Goal: Information Seeking & Learning: Learn about a topic

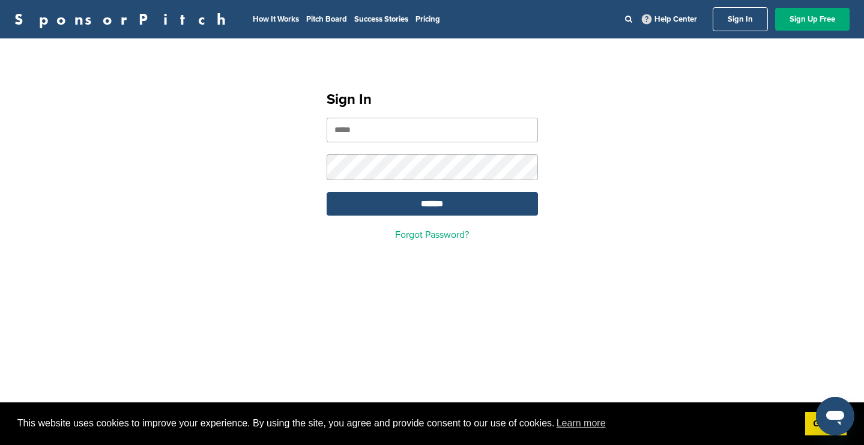
click at [420, 140] on input "email" at bounding box center [432, 130] width 211 height 25
type input "**********"
click at [327, 192] on input "*******" at bounding box center [432, 203] width 211 height 23
click at [393, 204] on input "*******" at bounding box center [432, 203] width 211 height 23
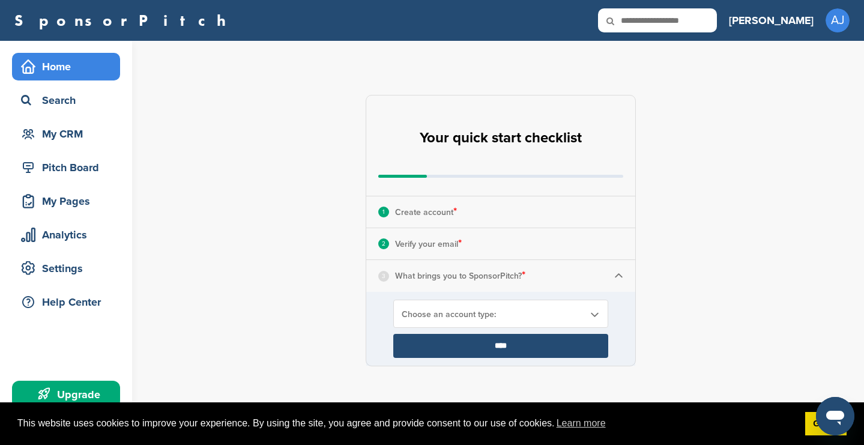
click at [496, 312] on span "Choose an account type:" at bounding box center [493, 314] width 183 height 10
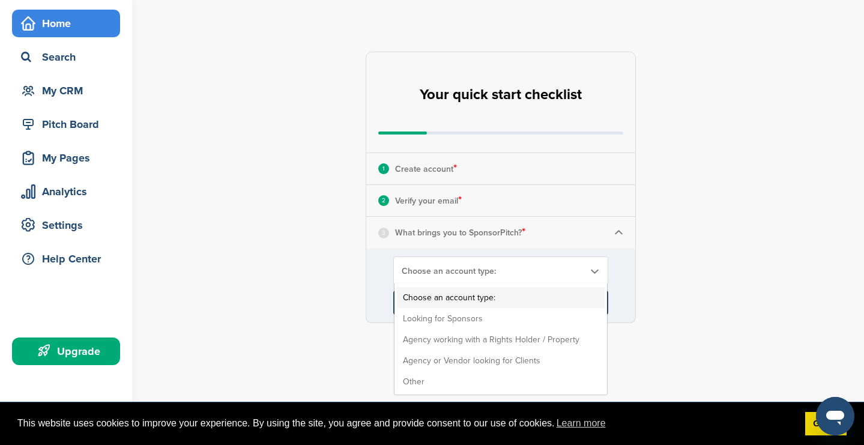
scroll to position [62, 0]
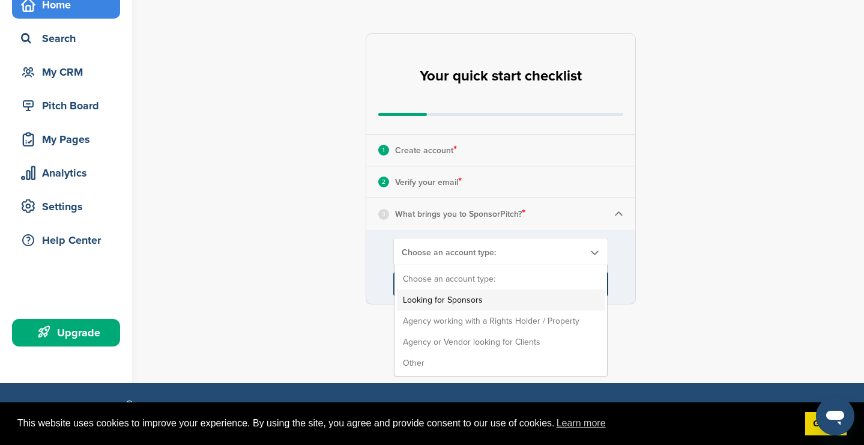
click at [483, 303] on li "Looking for Sponsors" at bounding box center [501, 300] width 208 height 21
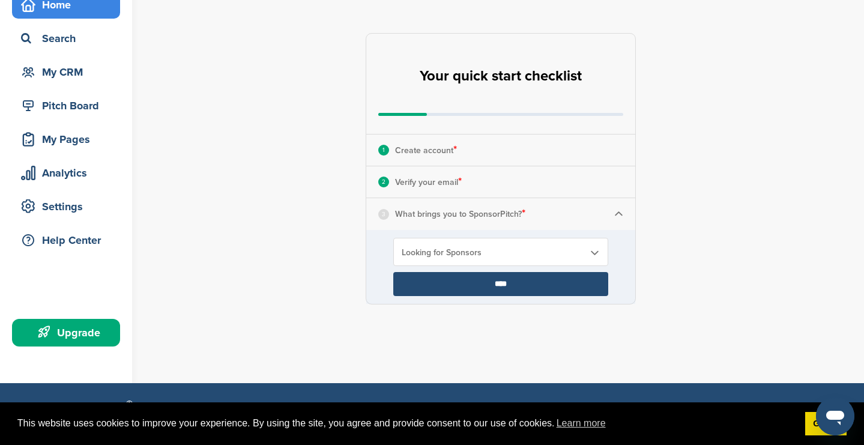
click at [482, 289] on input "****" at bounding box center [500, 284] width 215 height 24
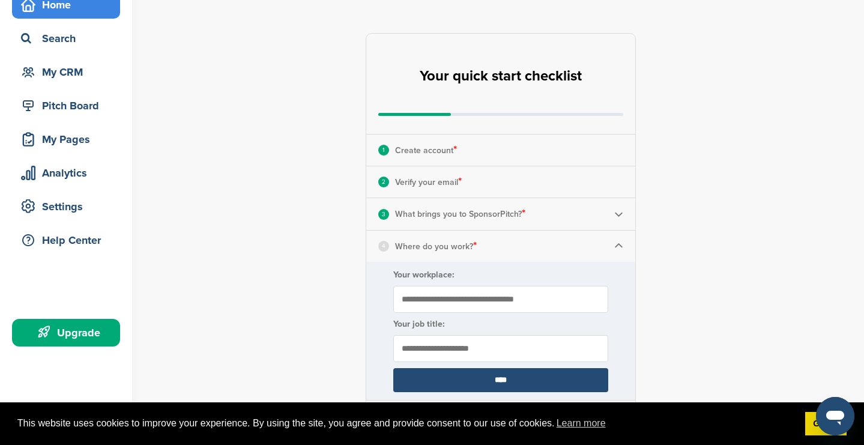
scroll to position [177, 0]
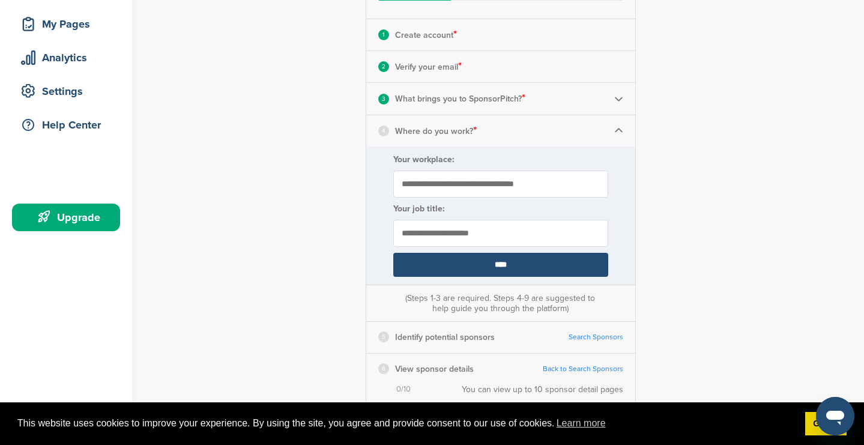
click at [437, 157] on label "Your workplace:" at bounding box center [500, 159] width 215 height 10
click at [437, 171] on input "Your workplace:" at bounding box center [500, 184] width 215 height 27
click at [437, 184] on input "Your workplace:" at bounding box center [500, 184] width 215 height 27
type input "**********"
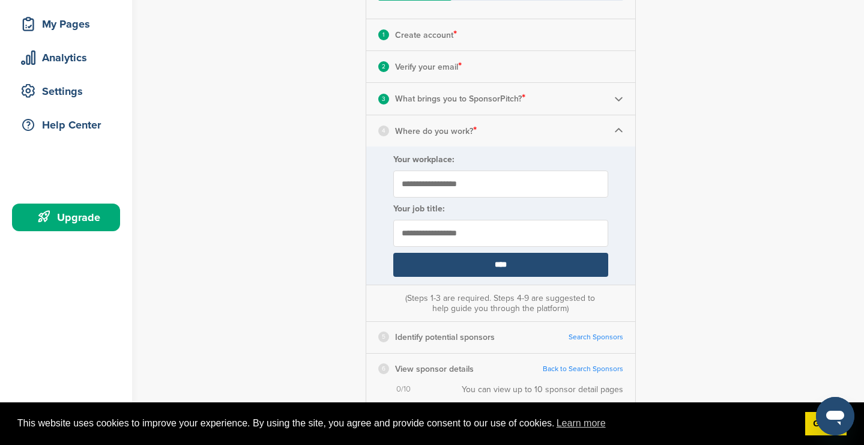
click at [509, 265] on input "****" at bounding box center [500, 265] width 215 height 24
click at [478, 261] on input "****" at bounding box center [500, 265] width 215 height 24
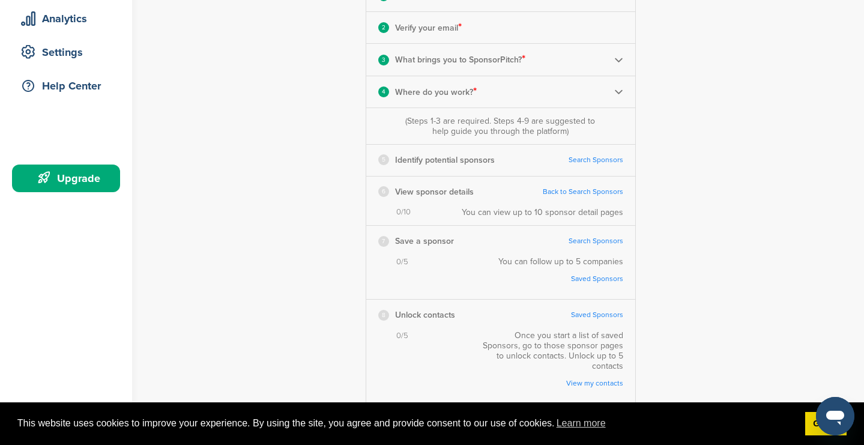
scroll to position [226, 0]
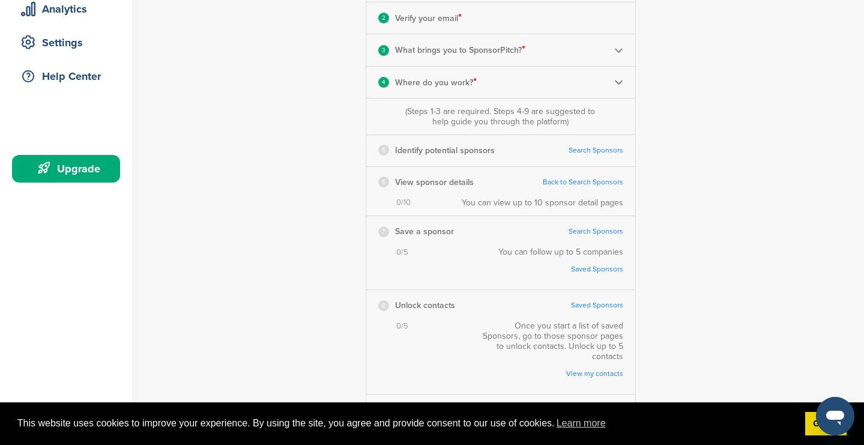
click at [611, 148] on link "Search Sponsors" at bounding box center [596, 150] width 55 height 9
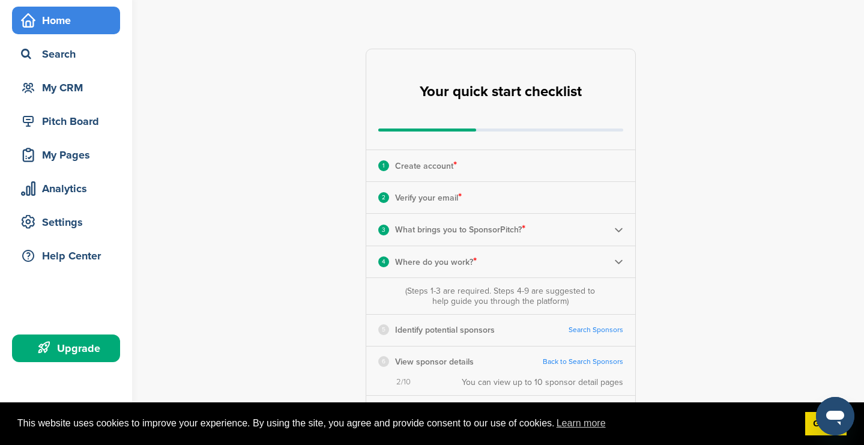
scroll to position [0, 0]
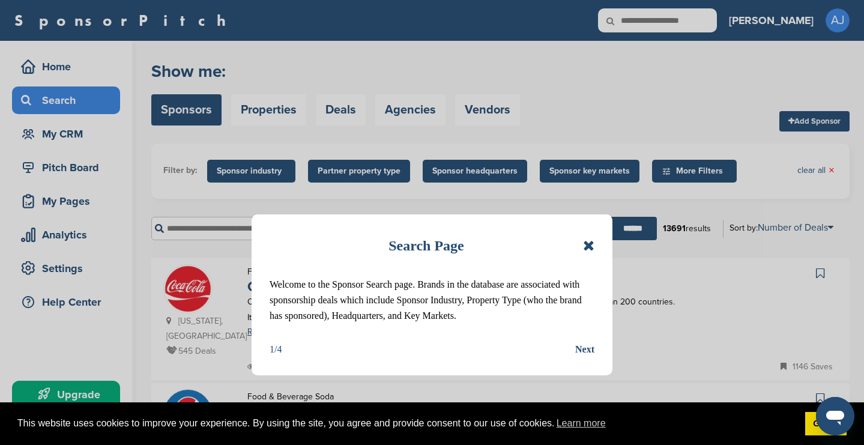
click at [595, 243] on div "Search Page Welcome to the Sponsor Search page. Brands in the database are asso…" at bounding box center [432, 294] width 361 height 161
click at [586, 245] on icon at bounding box center [588, 245] width 11 height 14
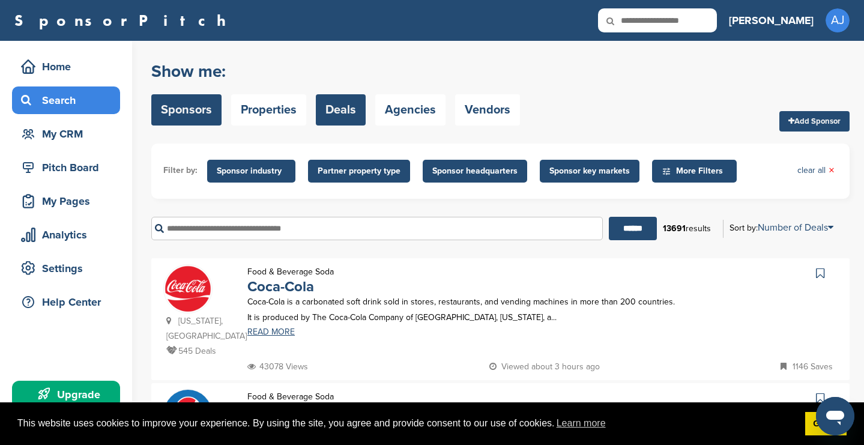
click at [358, 115] on link "Deals" at bounding box center [341, 109] width 50 height 31
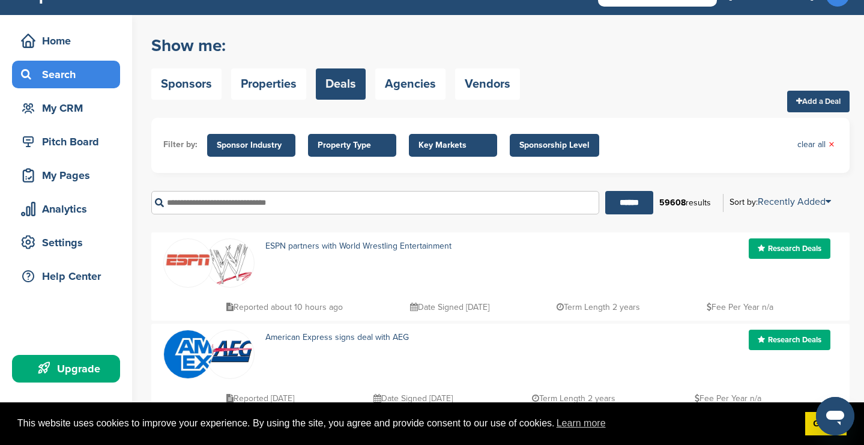
scroll to position [26, 0]
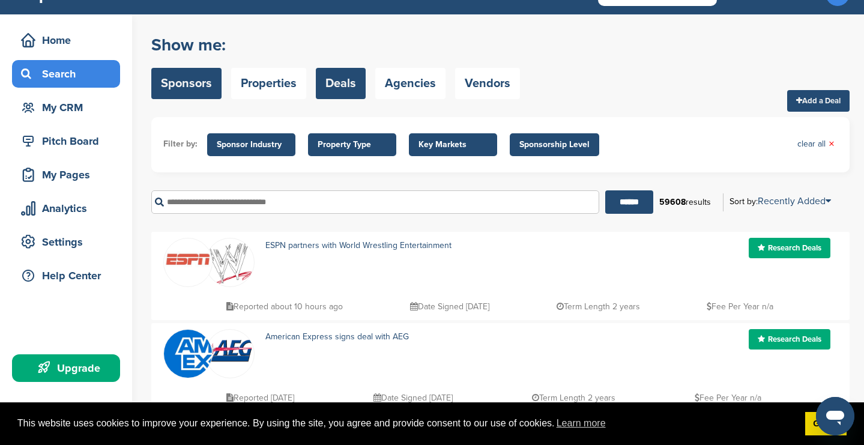
click at [203, 89] on link "Sponsors" at bounding box center [186, 83] width 70 height 31
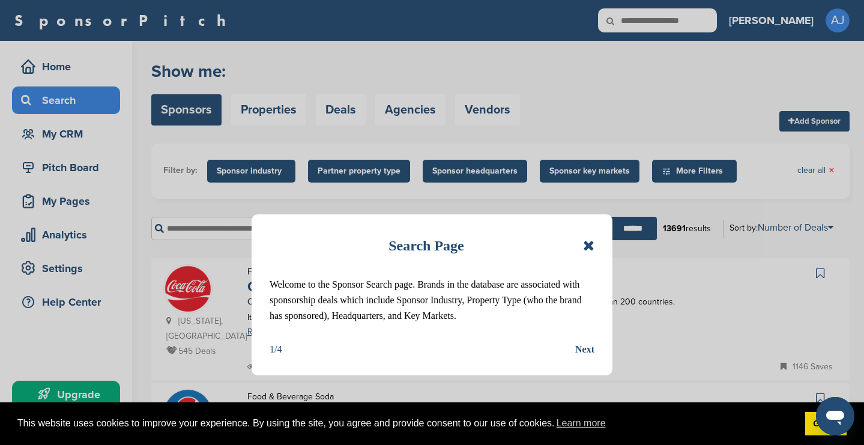
click at [589, 232] on div "Search Page" at bounding box center [432, 245] width 325 height 26
click at [590, 238] on icon at bounding box center [588, 245] width 11 height 14
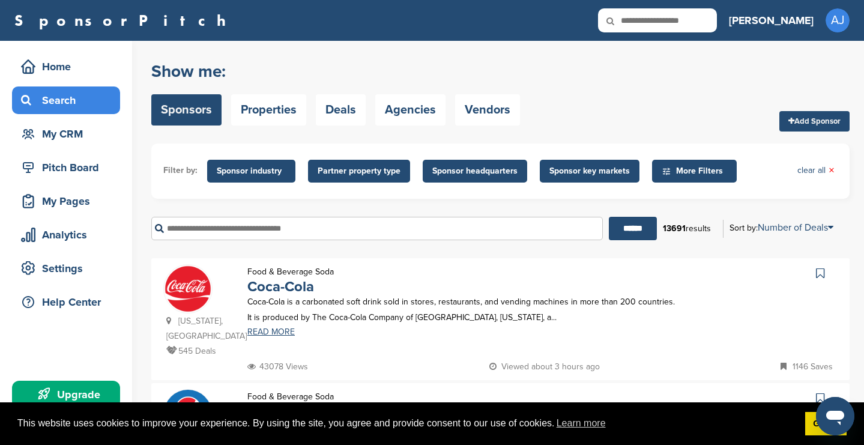
click at [594, 175] on span "Sponsor key markets" at bounding box center [590, 171] width 80 height 13
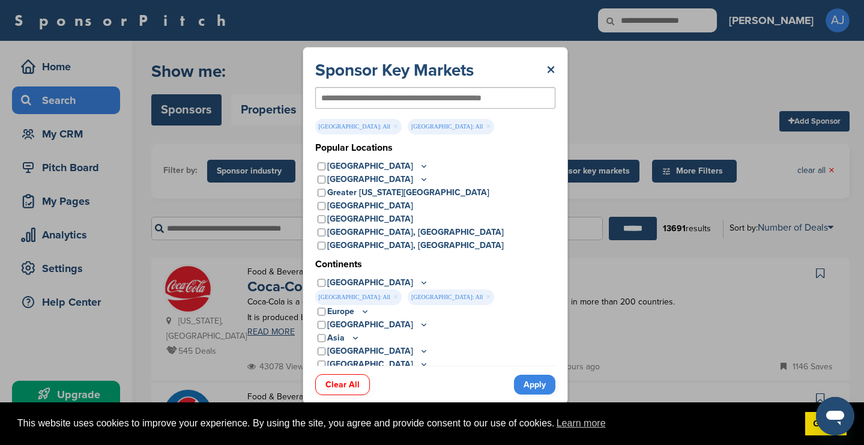
scroll to position [5, 0]
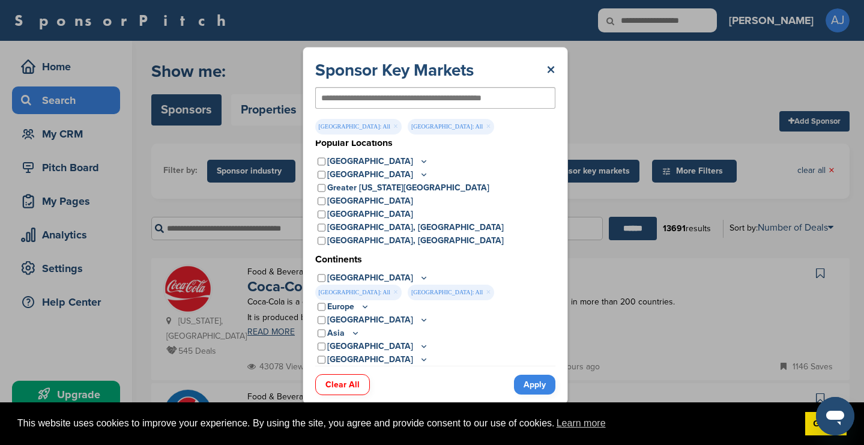
click at [541, 381] on link "Apply" at bounding box center [534, 385] width 41 height 20
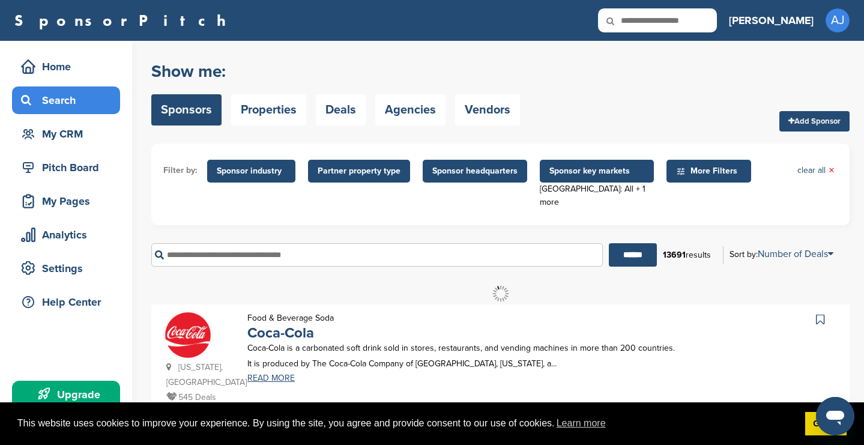
click at [693, 161] on span "More Filters" at bounding box center [709, 171] width 85 height 23
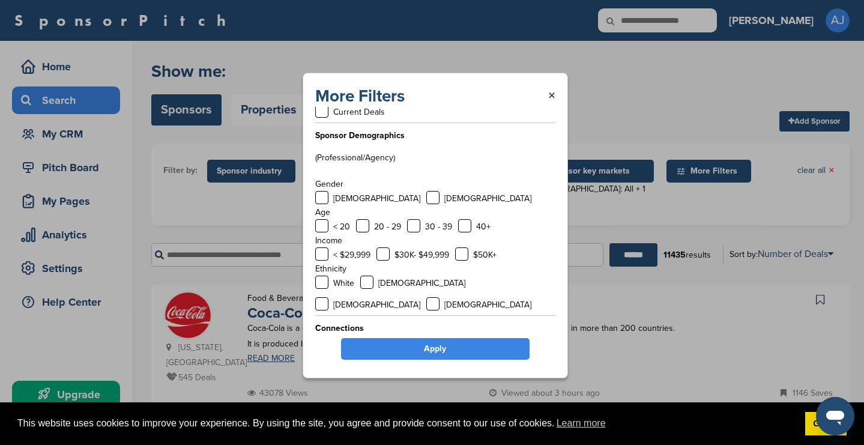
scroll to position [37, 0]
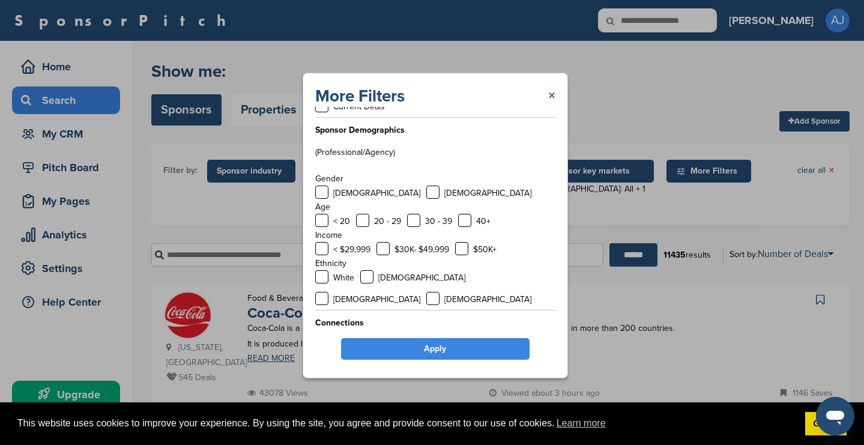
click at [548, 94] on link "×" at bounding box center [551, 96] width 7 height 22
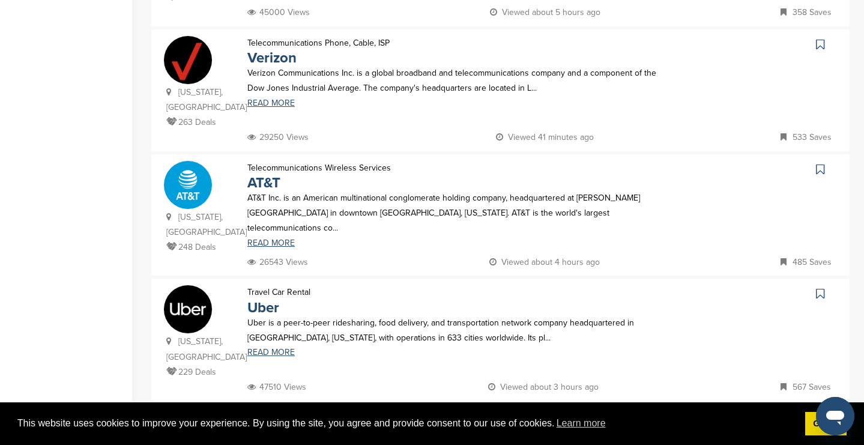
scroll to position [1130, 0]
click at [266, 299] on link "Uber" at bounding box center [263, 307] width 32 height 17
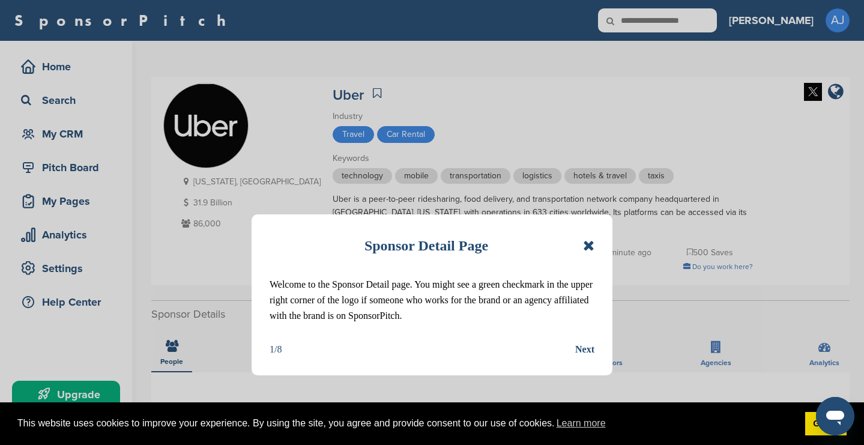
click at [596, 244] on div "Sponsor Detail Page Welcome to the Sponsor Detail page. You might see a green c…" at bounding box center [432, 294] width 361 height 161
click at [586, 242] on icon at bounding box center [588, 245] width 11 height 14
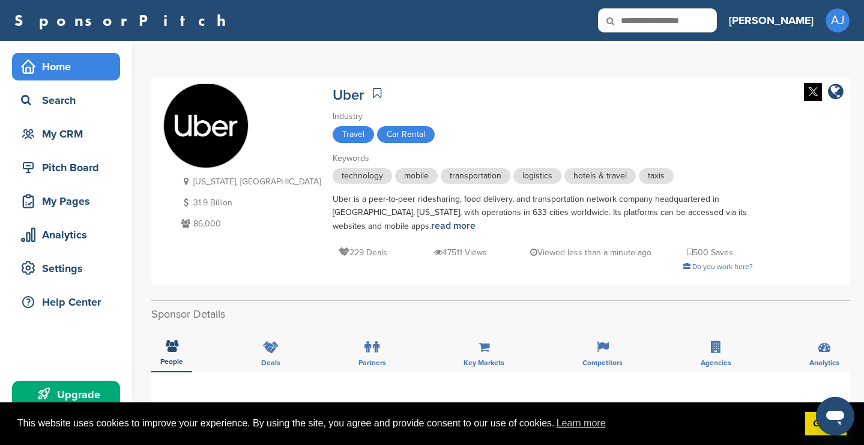
click at [58, 71] on div "Home" at bounding box center [69, 67] width 102 height 22
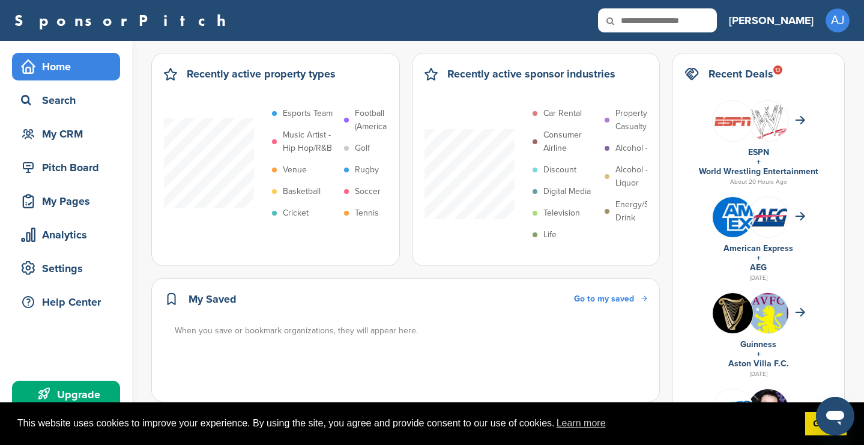
click at [70, 386] on div "Upgrade" at bounding box center [69, 395] width 102 height 22
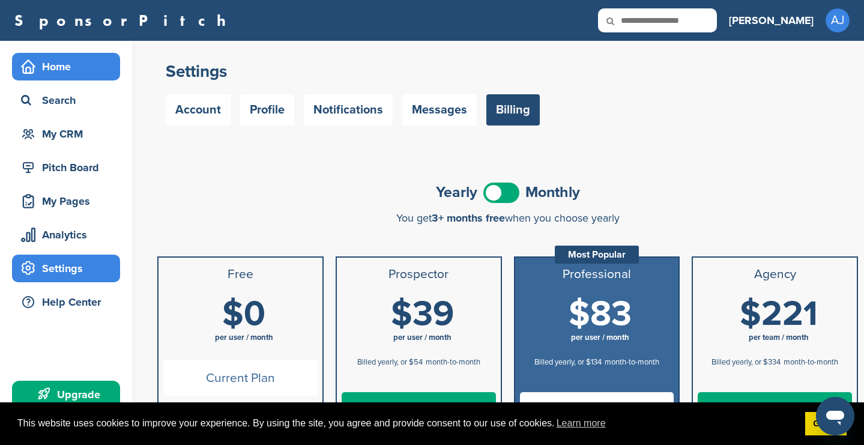
click at [71, 59] on div "Home" at bounding box center [69, 67] width 102 height 22
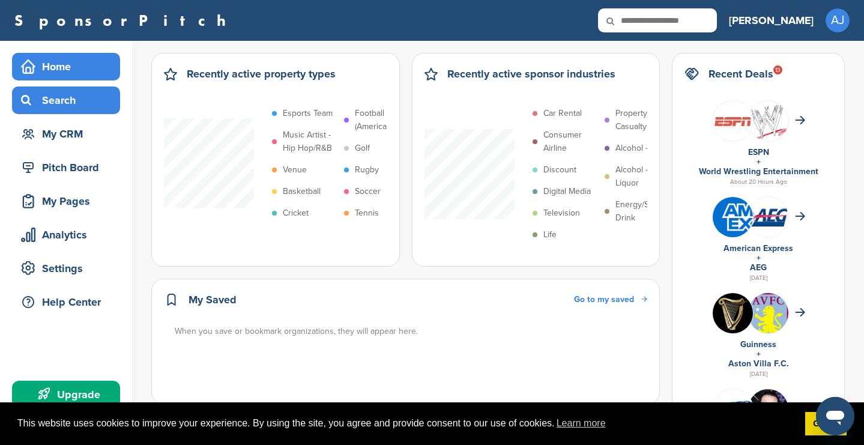
click at [70, 90] on div "Search" at bounding box center [69, 101] width 102 height 22
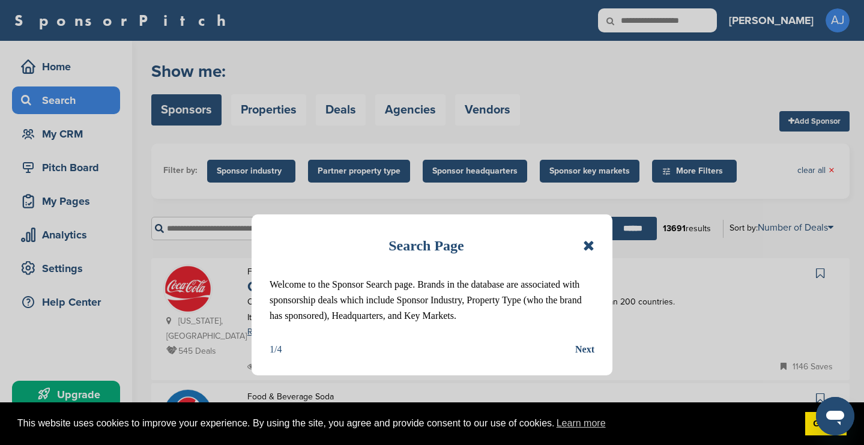
click at [583, 240] on icon at bounding box center [588, 245] width 11 height 14
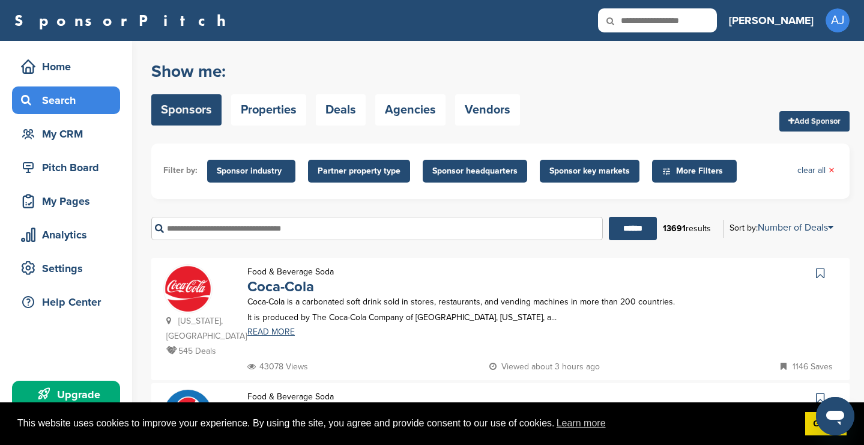
click at [637, 171] on li "Sponsor key markets Sponsor Key Markets × Popular Locations United States Midwe…" at bounding box center [590, 171] width 106 height 23
click at [618, 175] on span "Sponsor key markets" at bounding box center [590, 171] width 80 height 13
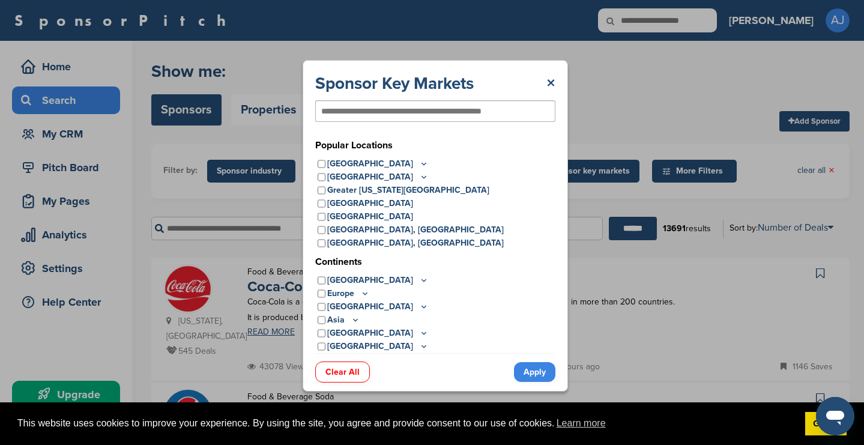
click at [339, 165] on p "[GEOGRAPHIC_DATA]" at bounding box center [378, 163] width 102 height 13
click at [336, 178] on p "[GEOGRAPHIC_DATA]" at bounding box center [378, 177] width 102 height 13
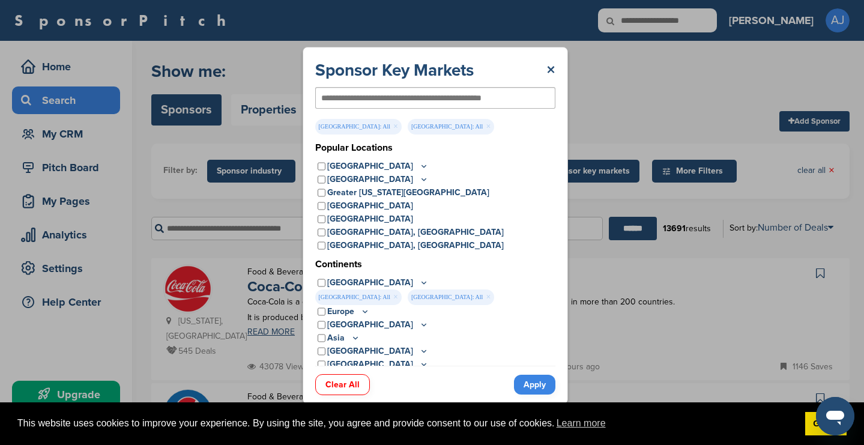
click at [527, 380] on link "Apply" at bounding box center [534, 385] width 41 height 20
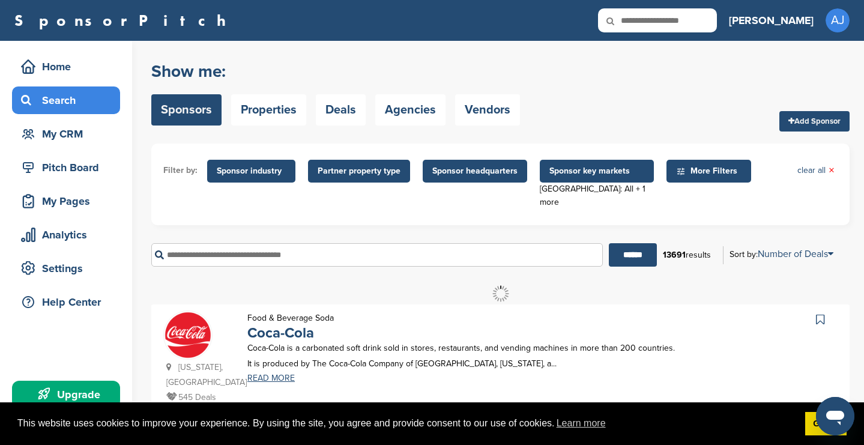
click at [681, 175] on span "More Filters" at bounding box center [710, 171] width 69 height 13
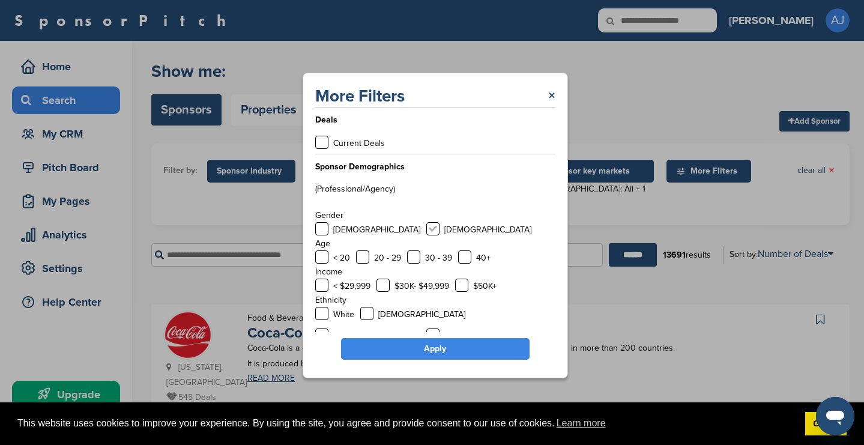
click at [427, 231] on label at bounding box center [433, 228] width 13 height 13
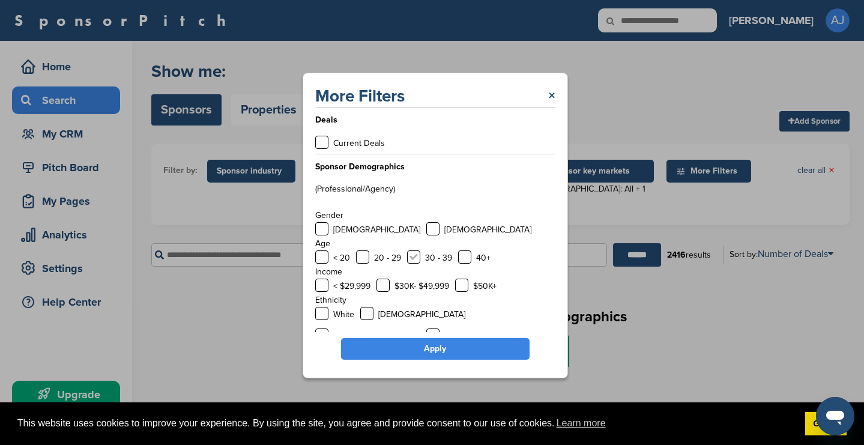
click at [413, 253] on label at bounding box center [413, 256] width 13 height 13
click at [461, 259] on label at bounding box center [464, 256] width 13 height 13
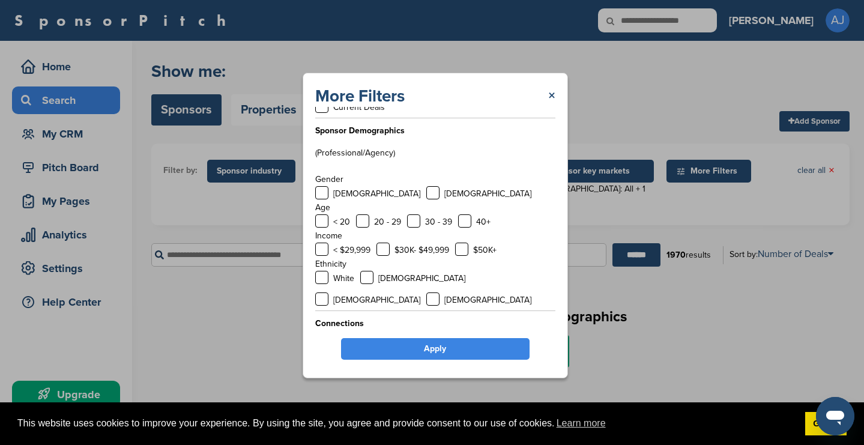
scroll to position [37, 0]
click at [461, 250] on label at bounding box center [461, 248] width 13 height 13
click at [416, 351] on link "Apply" at bounding box center [435, 349] width 189 height 22
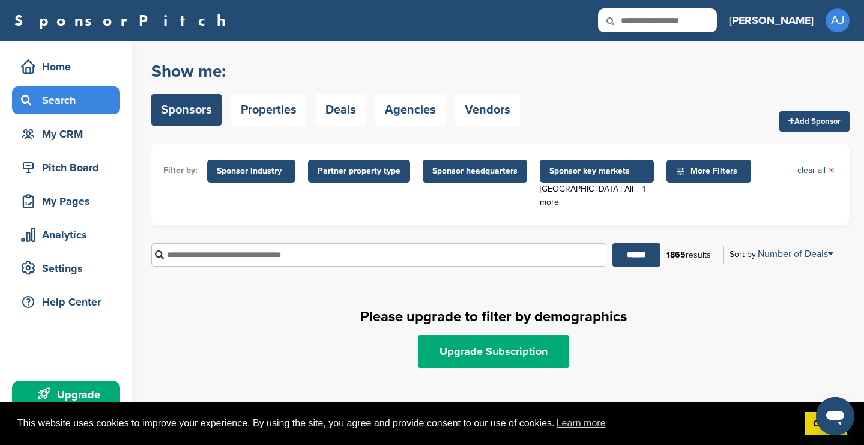
scroll to position [28, 0]
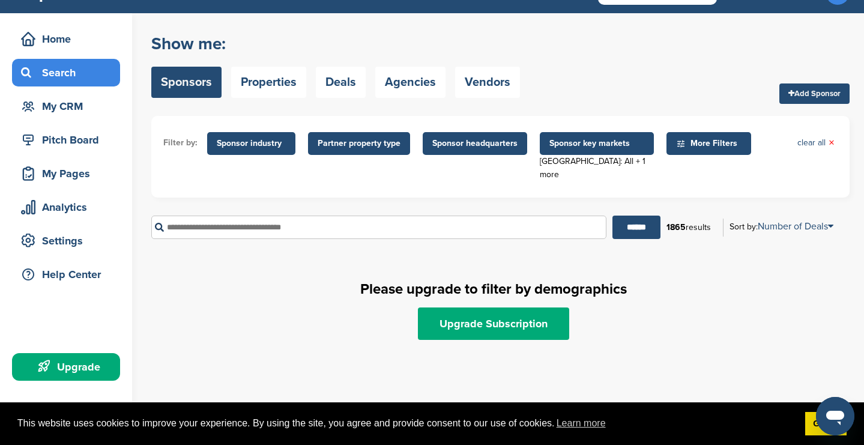
click at [248, 145] on span "Sponsor industry" at bounding box center [251, 143] width 69 height 13
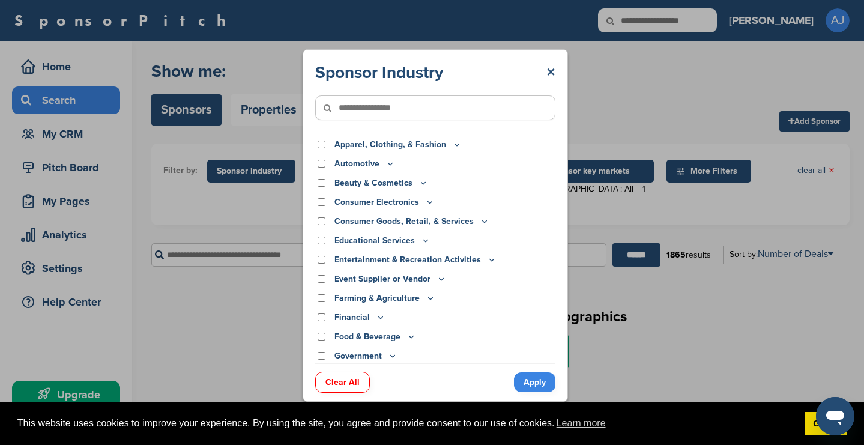
scroll to position [0, 0]
click at [552, 70] on link "×" at bounding box center [551, 73] width 9 height 22
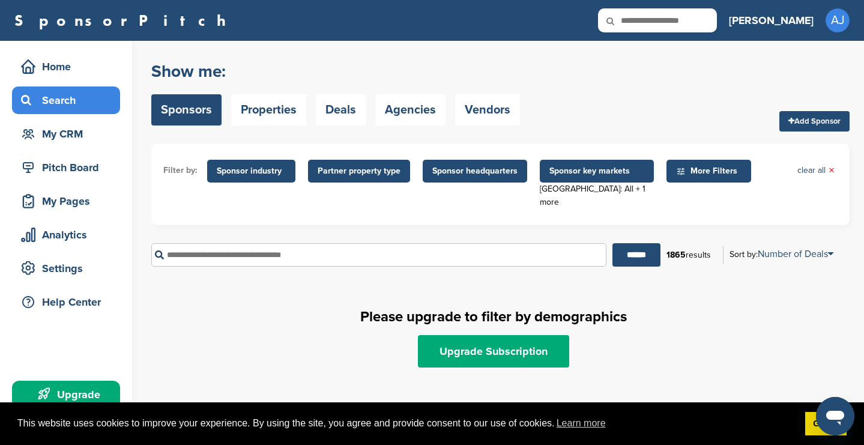
click at [279, 126] on div "Show me: Sponsors Properties Deals Agencies Vendors" at bounding box center [335, 93] width 369 height 76
click at [282, 112] on link "Properties" at bounding box center [268, 109] width 75 height 31
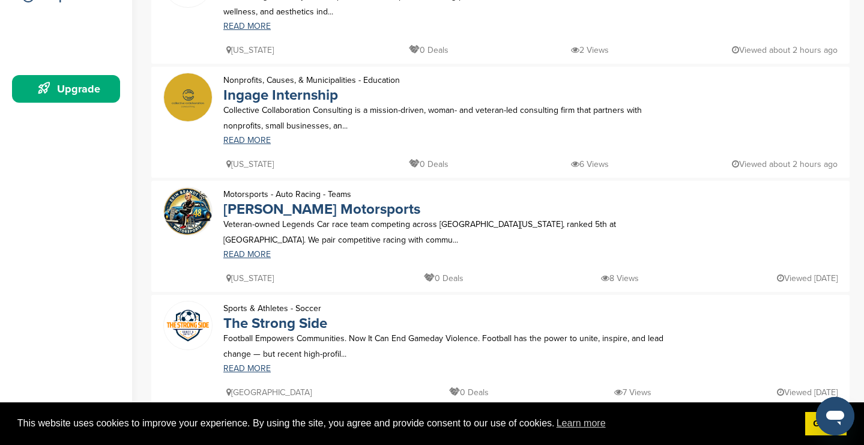
scroll to position [311, 0]
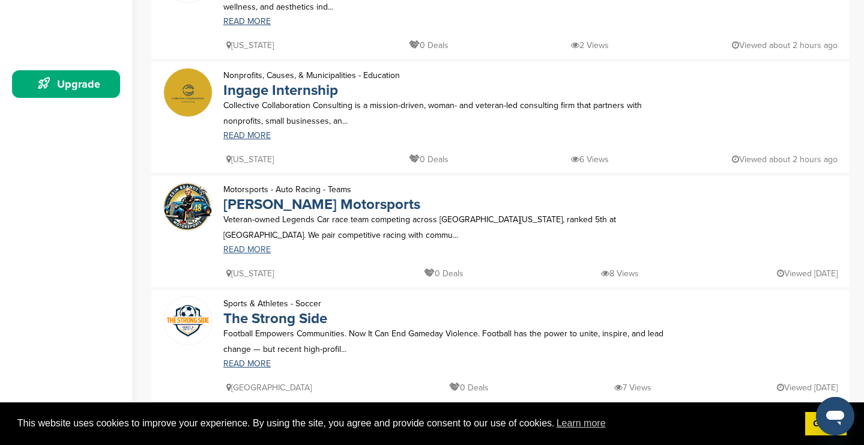
click at [258, 251] on link "READ MORE" at bounding box center [446, 250] width 446 height 8
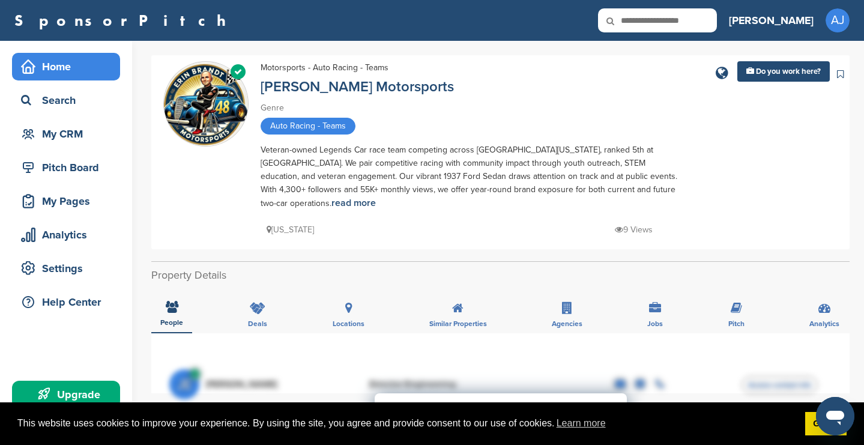
click at [68, 74] on div "Home" at bounding box center [69, 67] width 102 height 22
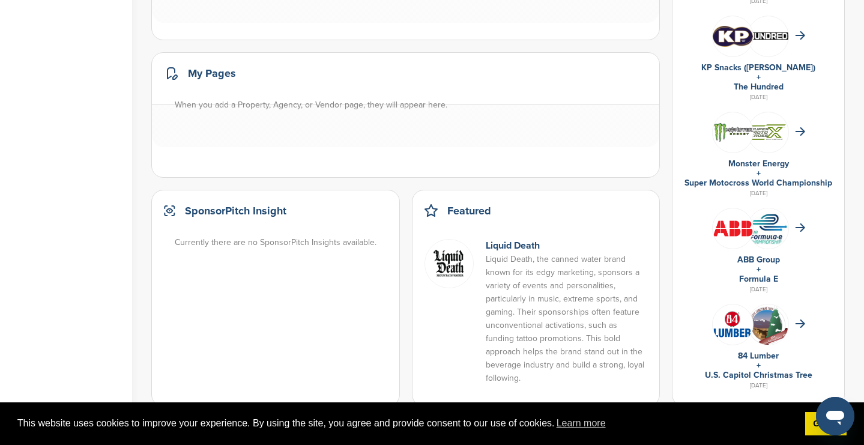
scroll to position [744, 0]
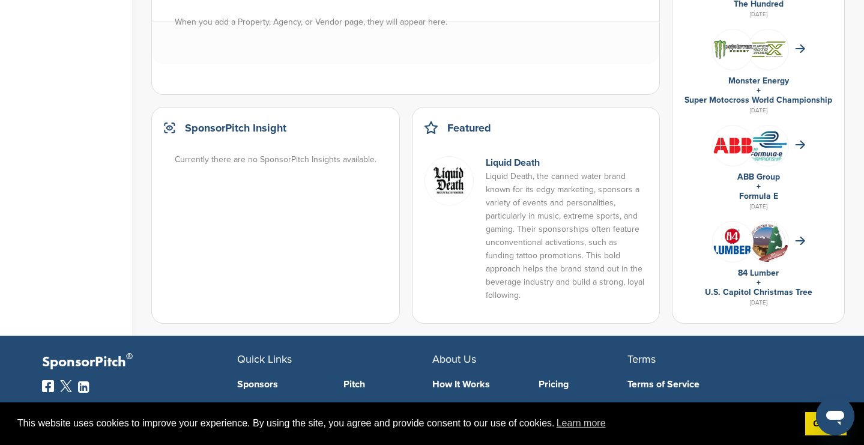
click at [776, 293] on link "U.S. Capitol Christmas Tree" at bounding box center [759, 292] width 108 height 10
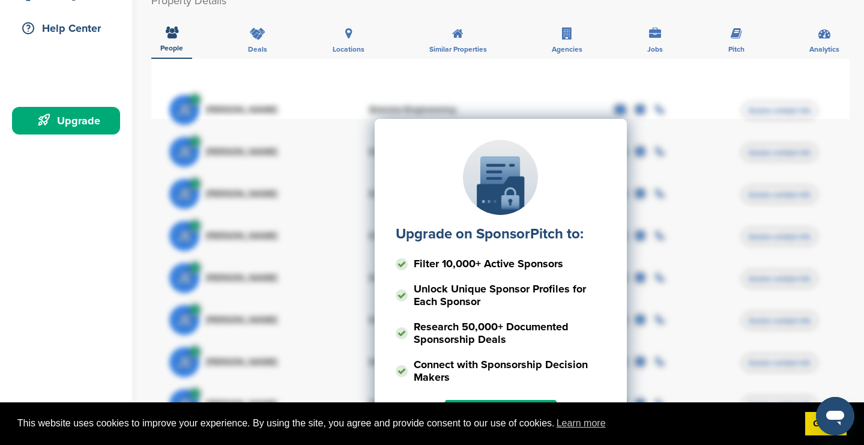
scroll to position [372, 0]
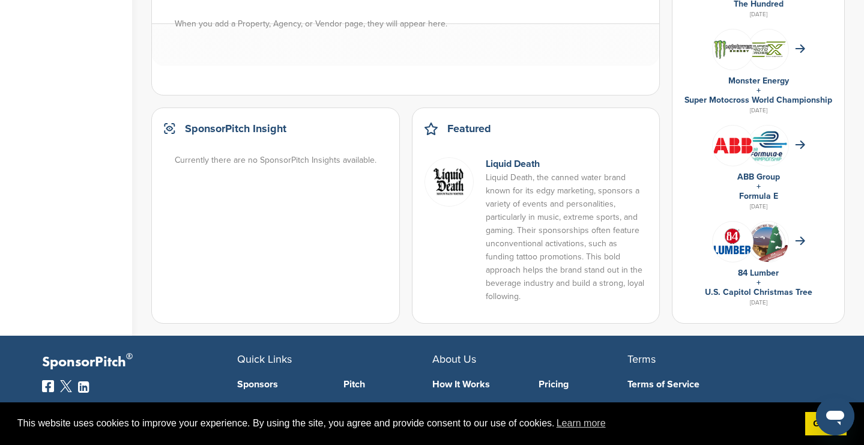
click at [736, 248] on img at bounding box center [733, 241] width 40 height 26
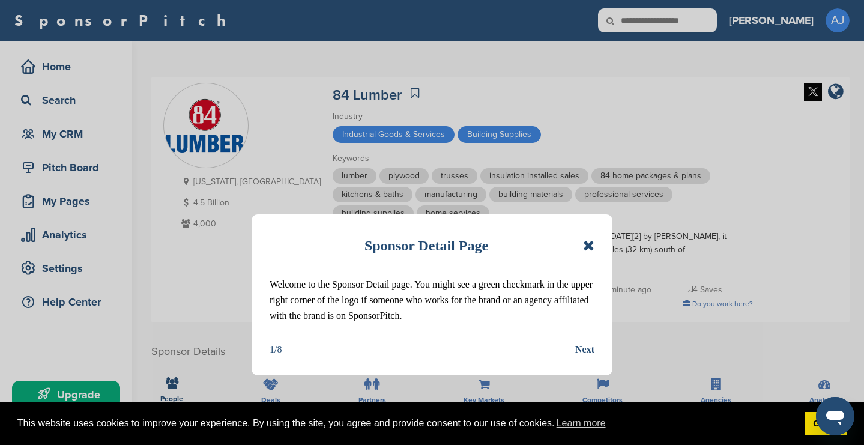
click at [590, 245] on icon at bounding box center [588, 245] width 11 height 14
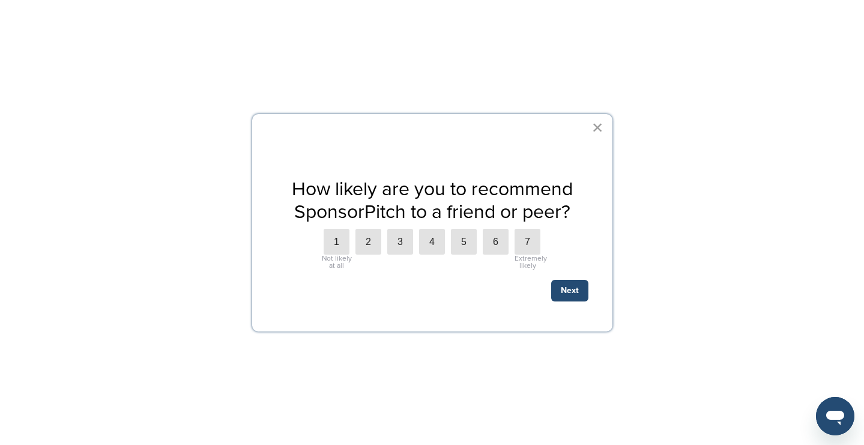
click at [598, 126] on button "×" at bounding box center [597, 127] width 11 height 19
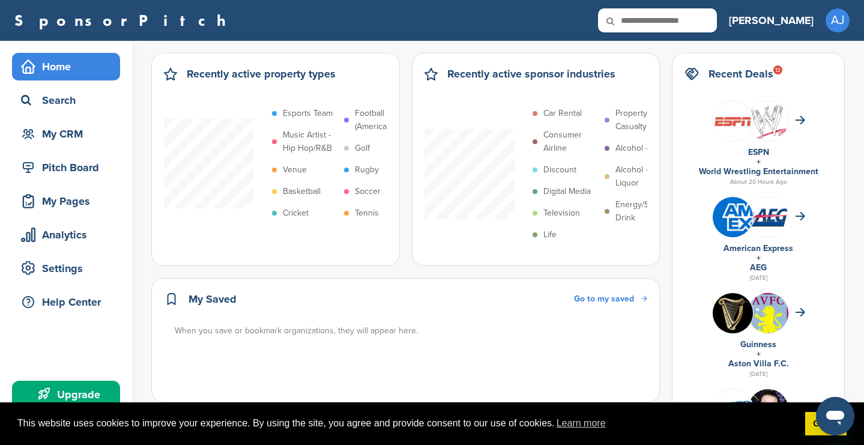
click at [548, 232] on p "Life" at bounding box center [550, 234] width 13 height 13
click at [547, 235] on p "Life" at bounding box center [550, 234] width 13 height 13
click at [91, 96] on div "Search" at bounding box center [69, 101] width 102 height 22
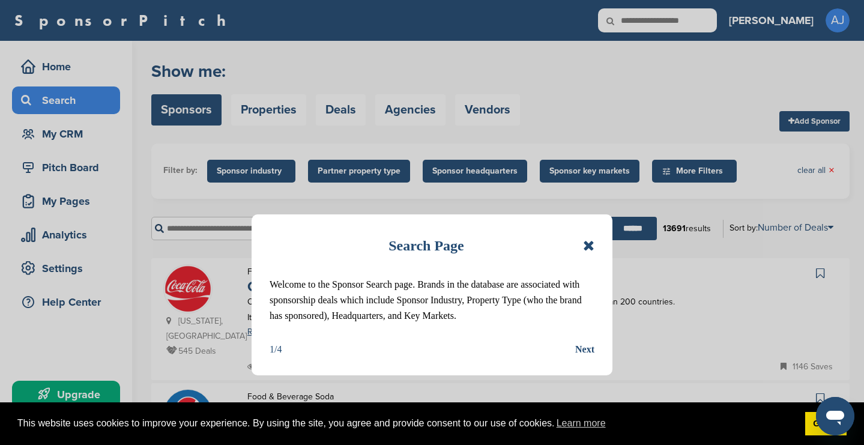
click at [589, 243] on icon at bounding box center [588, 245] width 11 height 14
